Goal: Information Seeking & Learning: Understand process/instructions

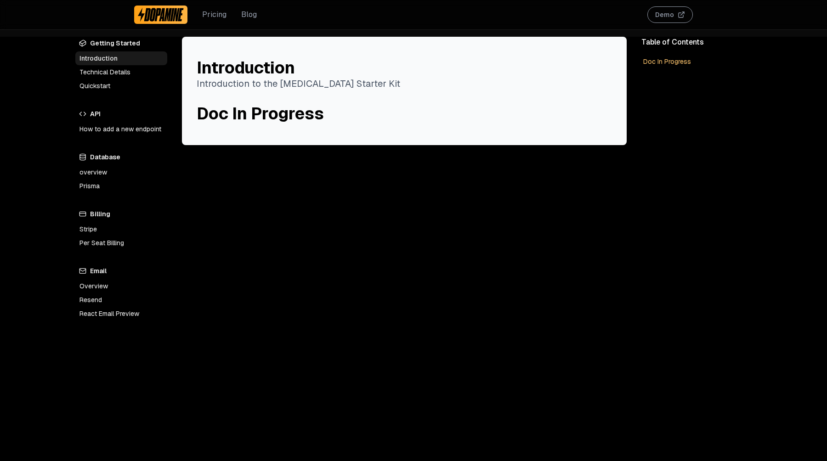
click at [128, 130] on link "How to add a new endpoint" at bounding box center [121, 129] width 92 height 14
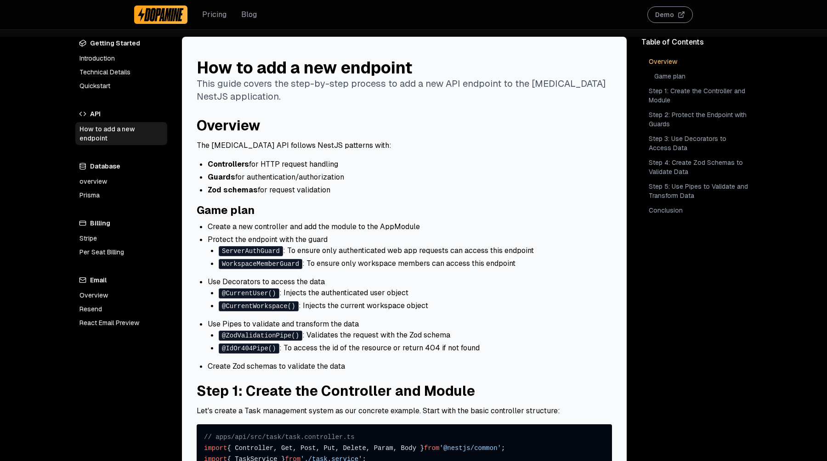
click at [404, 194] on li "Zod schemas for request validation" at bounding box center [410, 190] width 404 height 11
click at [211, 14] on link "Pricing" at bounding box center [214, 14] width 24 height 11
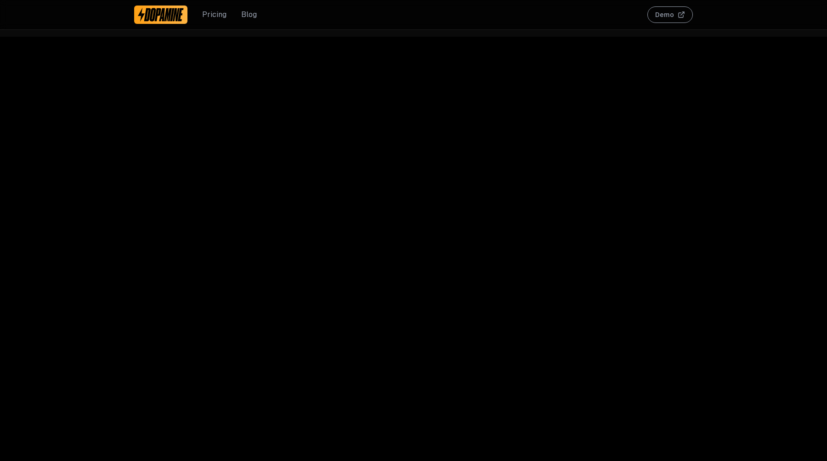
scroll to position [2432, 0]
